Goal: Check status: Check status

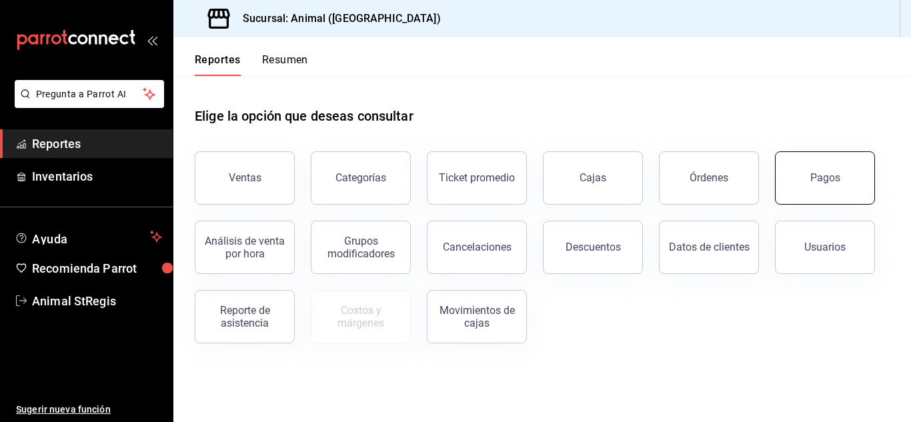
click at [837, 189] on button "Pagos" at bounding box center [825, 177] width 100 height 53
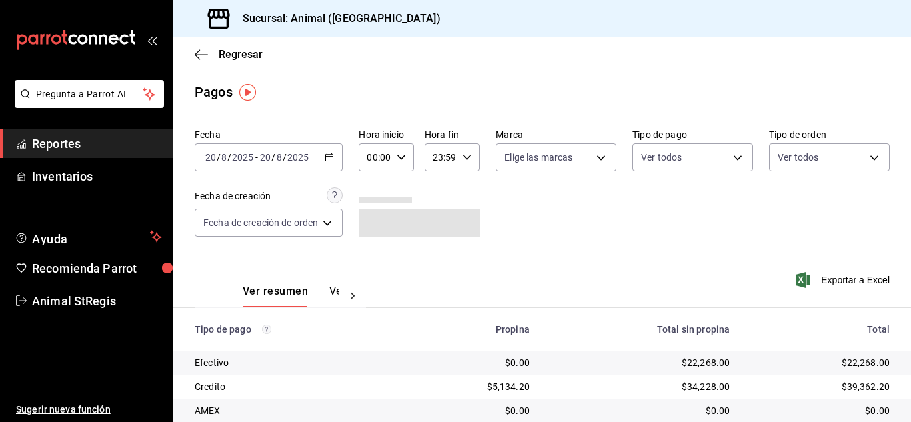
click at [470, 157] on icon "button" at bounding box center [466, 157] width 9 height 9
click at [437, 197] on span "21" at bounding box center [438, 202] width 5 height 11
type input "21:59"
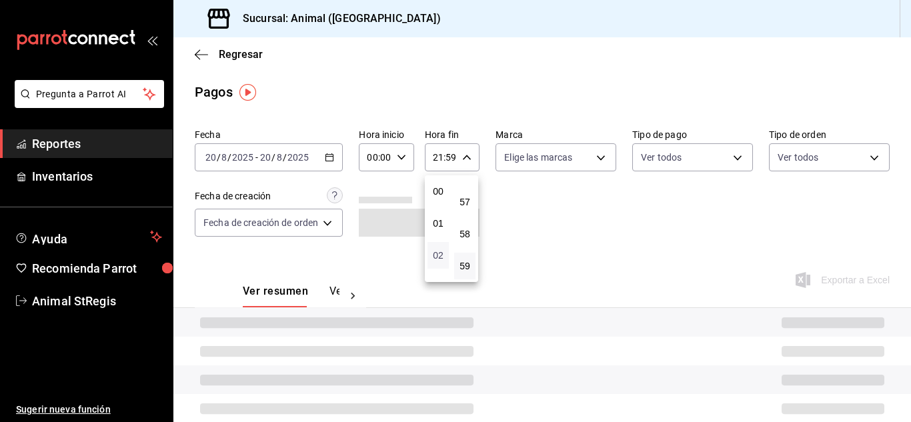
click at [436, 257] on span "02" at bounding box center [438, 255] width 5 height 11
type input "02:59"
click at [593, 228] on div at bounding box center [455, 211] width 911 height 422
click at [617, 219] on div "Fecha [DATE] [DATE] - [DATE] [DATE] Hora inicio 00:00 Hora inicio Hora fin 02:5…" at bounding box center [542, 187] width 695 height 129
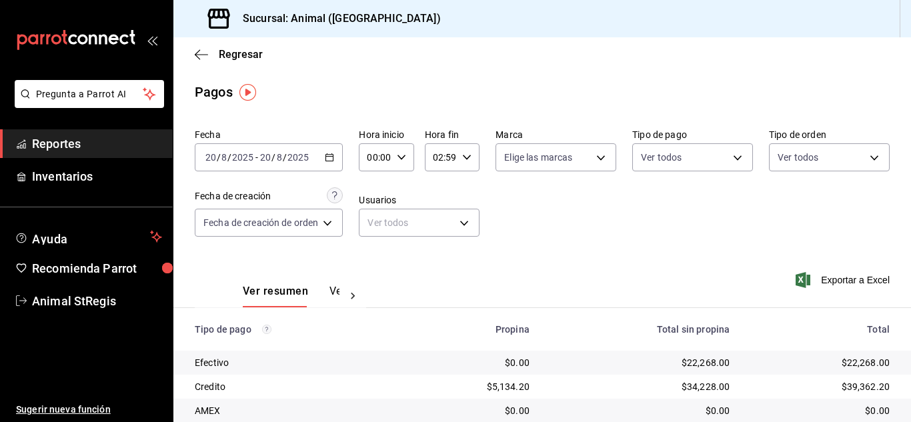
click at [471, 157] on div "02:59 Hora fin" at bounding box center [452, 157] width 55 height 28
click at [439, 192] on span "02" at bounding box center [438, 191] width 5 height 11
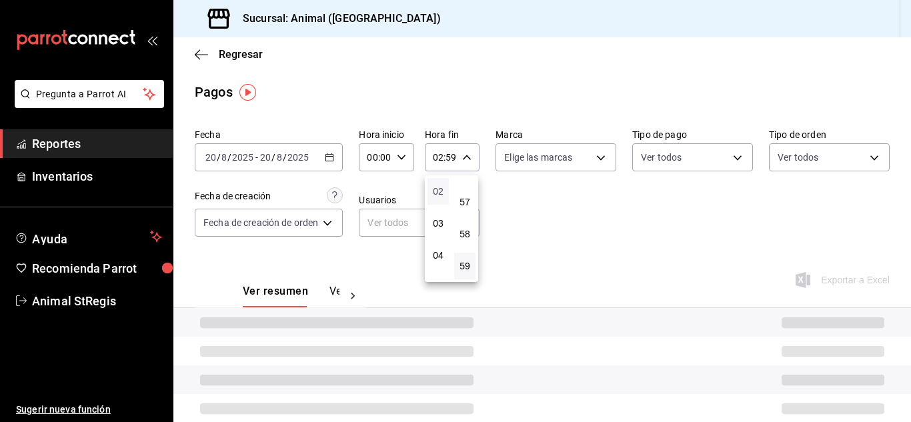
scroll to position [37, 0]
click at [444, 185] on button "01" at bounding box center [438, 186] width 21 height 27
type input "01:59"
click at [550, 187] on div at bounding box center [455, 211] width 911 height 422
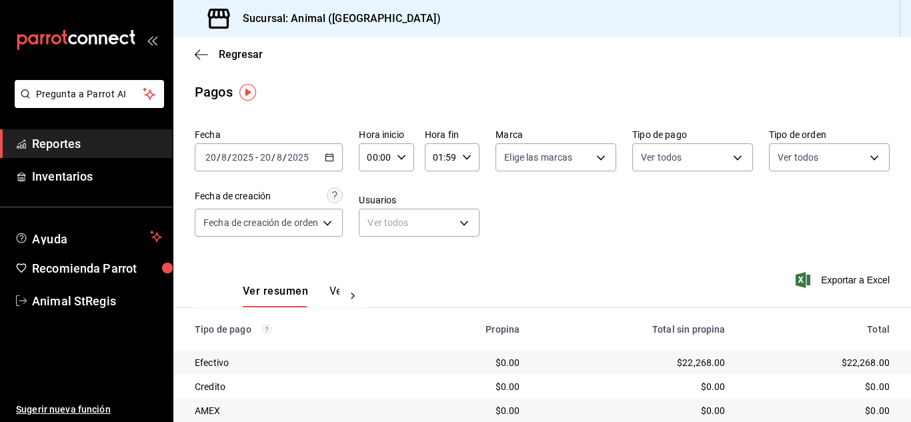
click at [470, 155] on icon "button" at bounding box center [466, 157] width 9 height 9
click at [441, 190] on span "01" at bounding box center [438, 191] width 5 height 11
click at [432, 185] on button "00" at bounding box center [438, 186] width 21 height 27
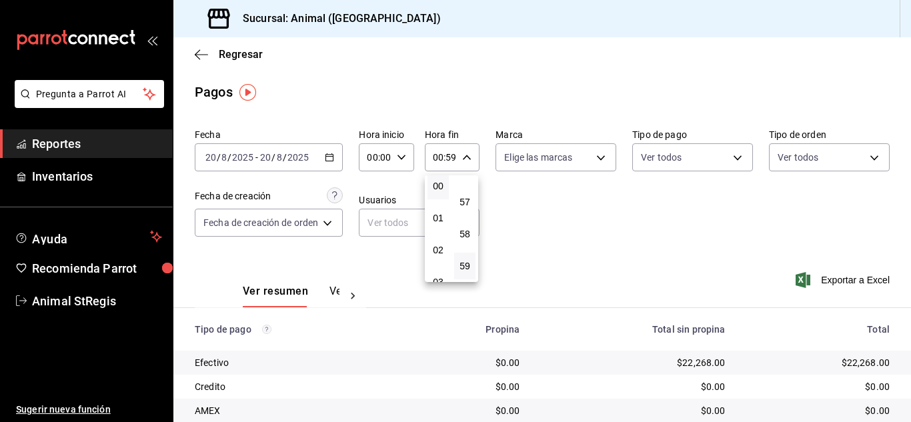
click at [611, 266] on div at bounding box center [455, 211] width 911 height 422
click at [404, 155] on icon "button" at bounding box center [401, 157] width 9 height 9
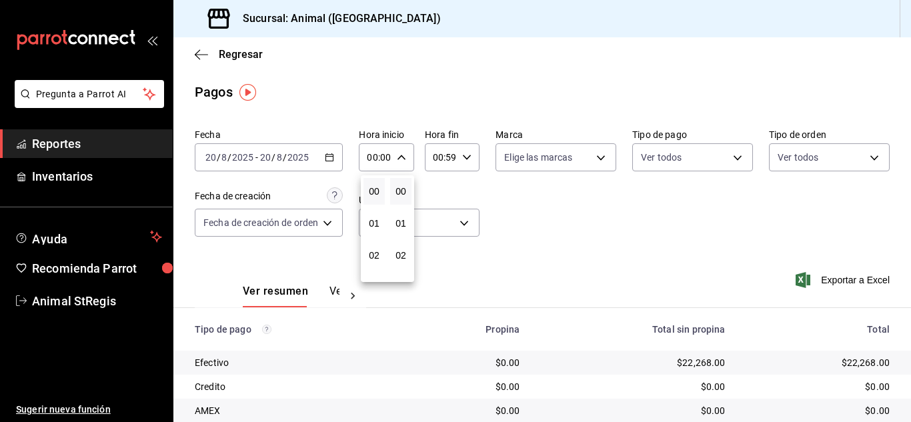
click at [468, 157] on div at bounding box center [455, 211] width 911 height 422
click at [441, 157] on input "00:59" at bounding box center [441, 157] width 32 height 27
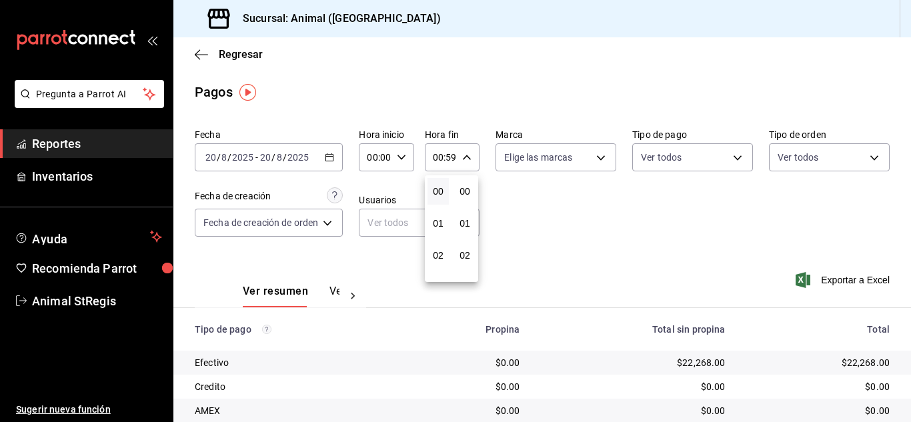
scroll to position [1815, 0]
click at [438, 256] on span "02" at bounding box center [438, 255] width 5 height 11
type input "02:59"
click at [432, 238] on button "04" at bounding box center [438, 239] width 21 height 27
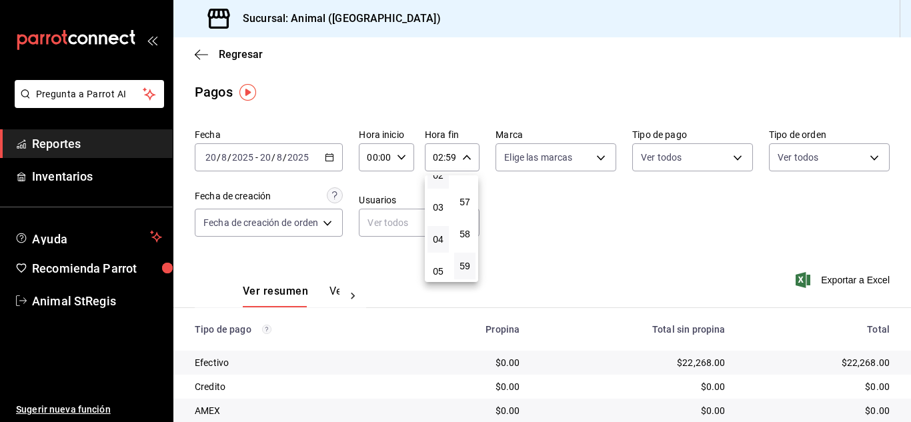
type input "04:59"
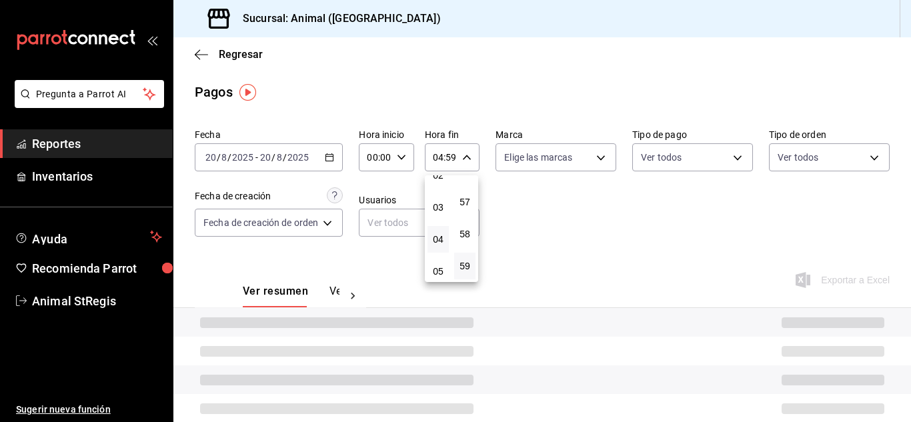
click at [546, 238] on div at bounding box center [455, 211] width 911 height 422
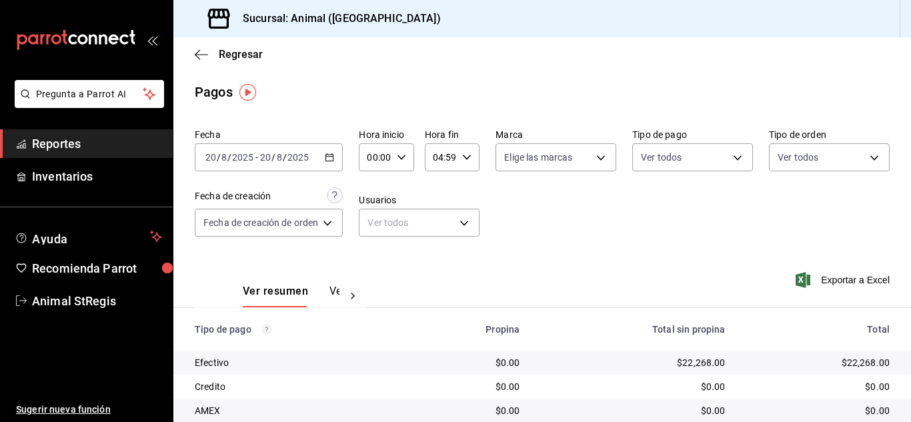
click at [403, 155] on icon "button" at bounding box center [401, 157] width 9 height 9
click at [377, 252] on span "02" at bounding box center [374, 255] width 5 height 11
type input "02:00"
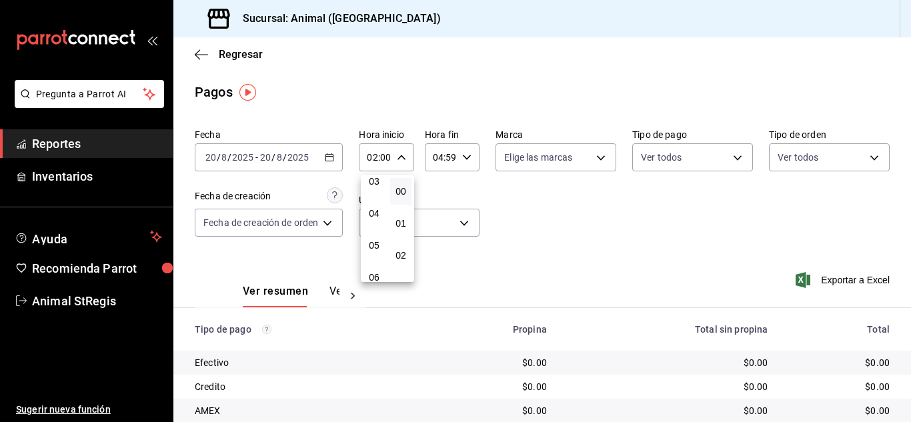
scroll to position [107, 0]
click at [376, 244] on span "05" at bounding box center [374, 244] width 5 height 11
type input "05:00"
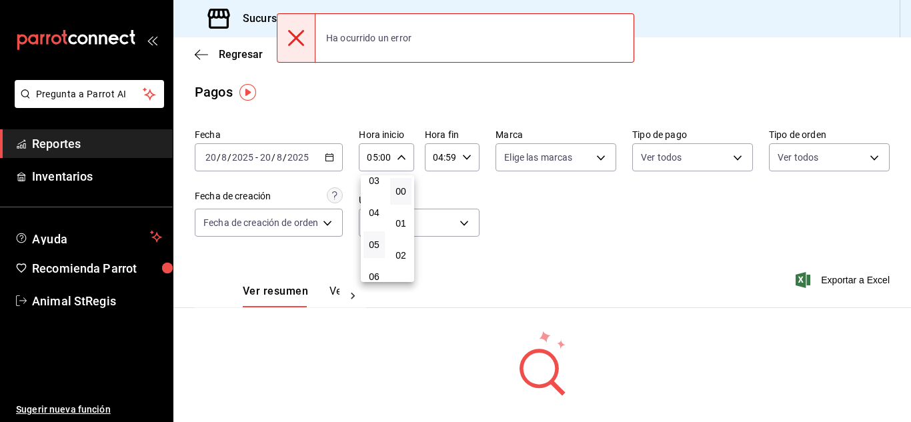
click at [496, 249] on div at bounding box center [455, 211] width 911 height 422
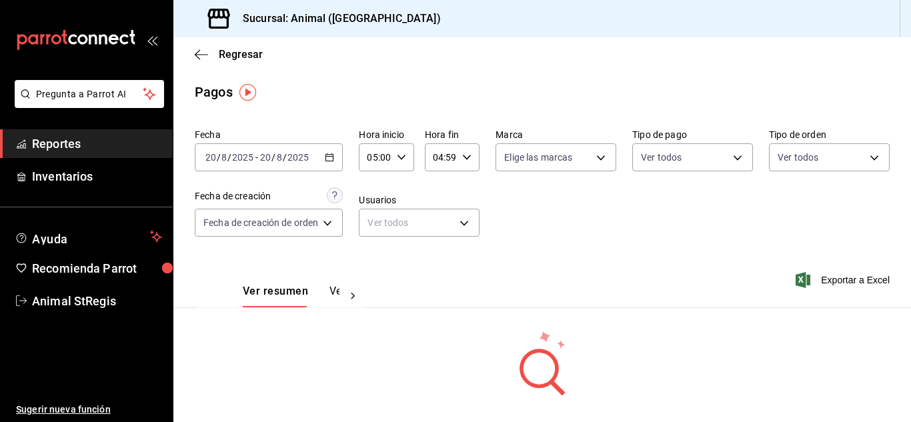
click at [605, 207] on div "Fecha [DATE] [DATE] - [DATE] [DATE] Hora inicio 05:00 Hora inicio Hora fin 04:5…" at bounding box center [542, 187] width 695 height 129
click at [471, 156] on div "04:59 Hora fin" at bounding box center [452, 157] width 55 height 28
click at [441, 255] on span "06" at bounding box center [438, 255] width 5 height 11
type input "06:59"
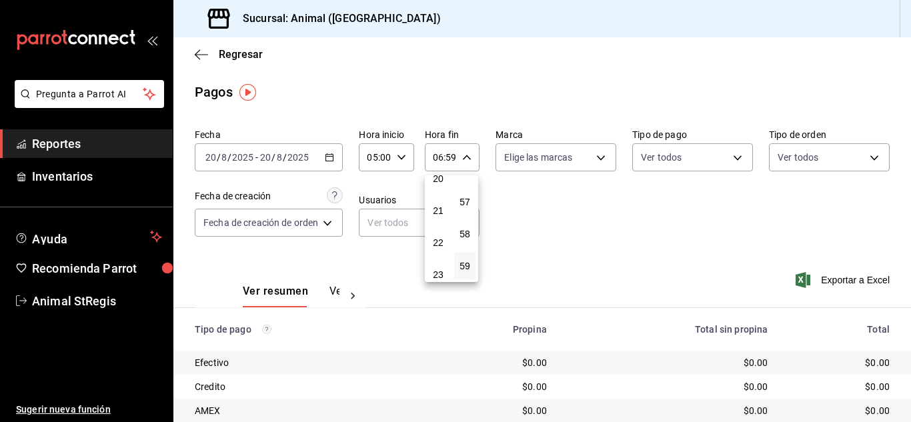
scroll to position [662, 0]
click at [440, 266] on span "23" at bounding box center [438, 266] width 5 height 11
type input "23:59"
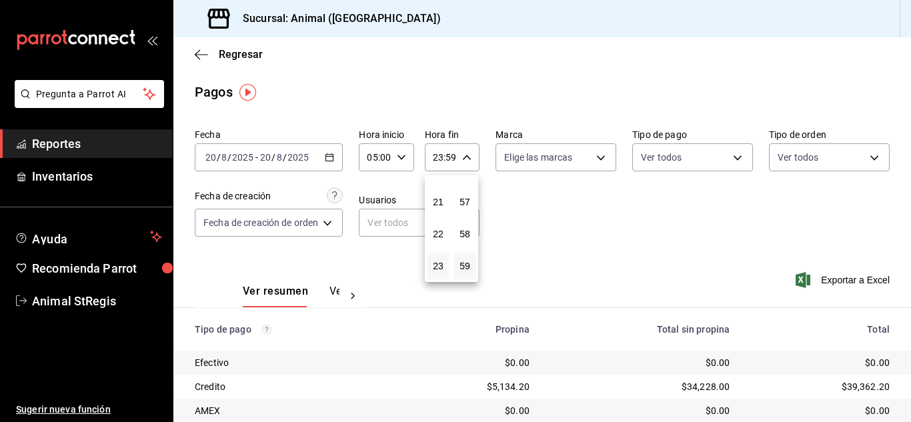
click at [552, 239] on div at bounding box center [455, 211] width 911 height 422
click at [402, 156] on icon "button" at bounding box center [401, 157] width 9 height 9
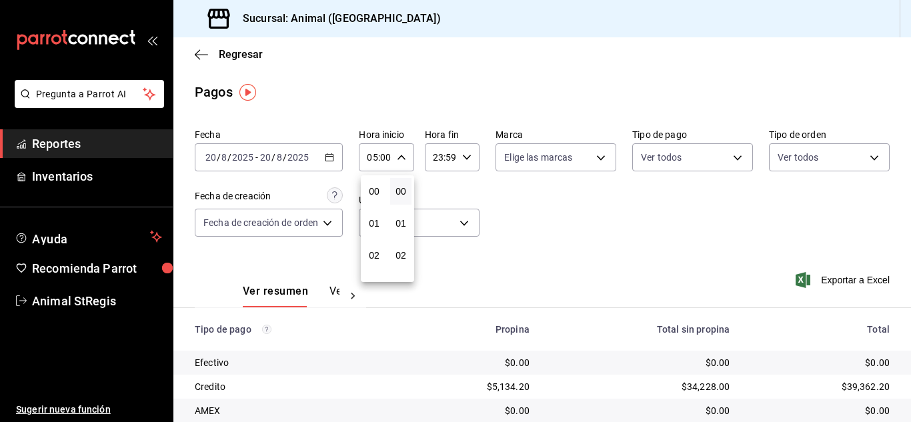
scroll to position [160, 0]
click at [375, 251] on span "07" at bounding box center [374, 255] width 5 height 11
type input "07:00"
click at [581, 245] on div at bounding box center [455, 211] width 911 height 422
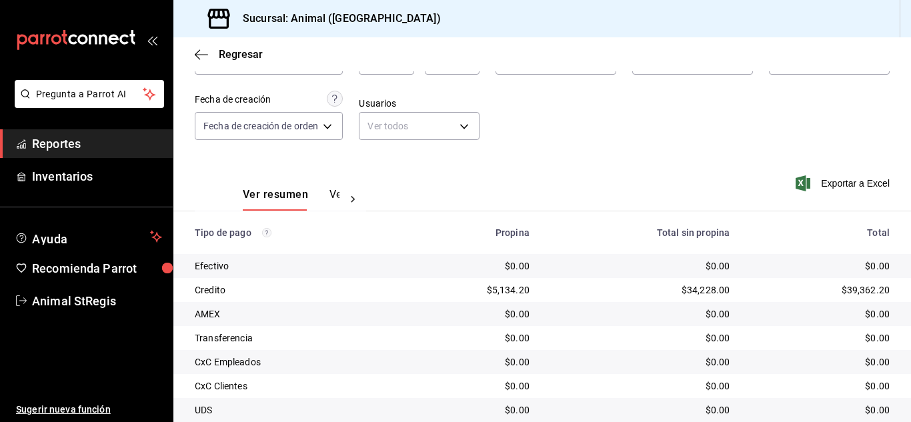
scroll to position [167, 0]
